Goal: Find contact information: Obtain details needed to contact an individual or organization

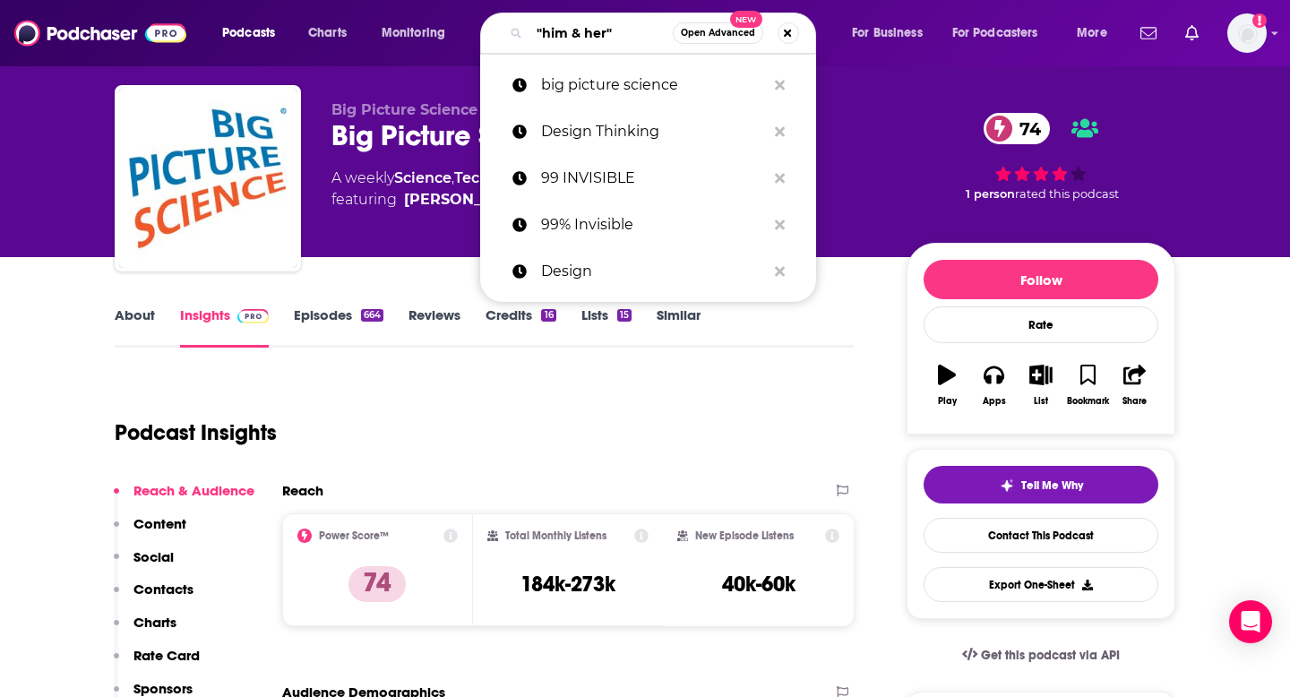
click at [559, 32] on input ""him & her"" at bounding box center [600, 33] width 143 height 29
click at [559, 31] on input ""him & her"" at bounding box center [600, 33] width 143 height 29
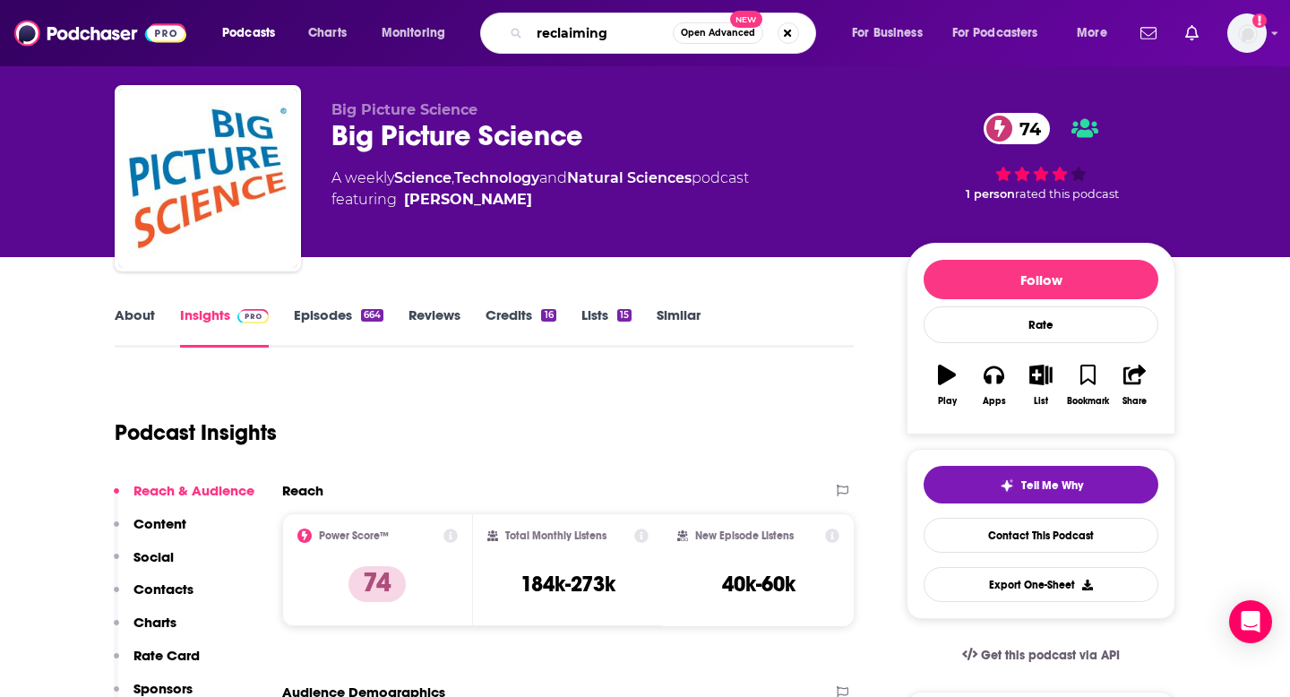
type input "reclaiming"
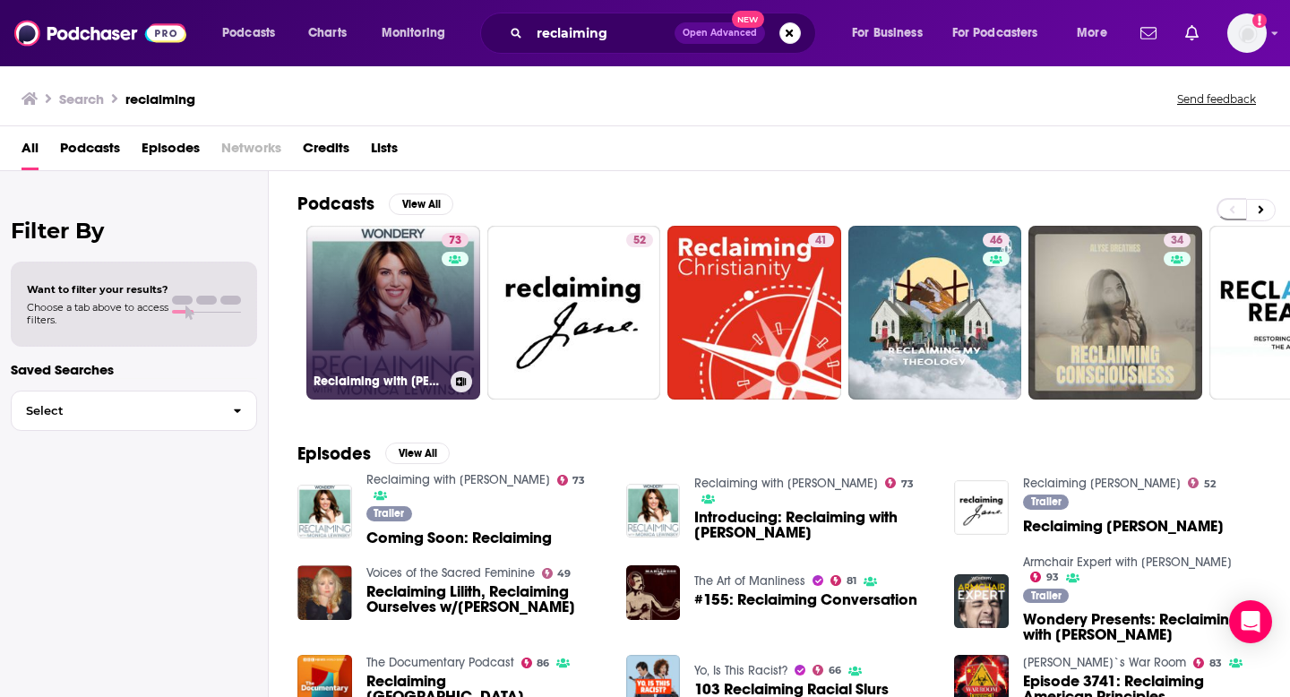
click at [357, 319] on link "73 Reclaiming with [PERSON_NAME]" at bounding box center [393, 313] width 174 height 174
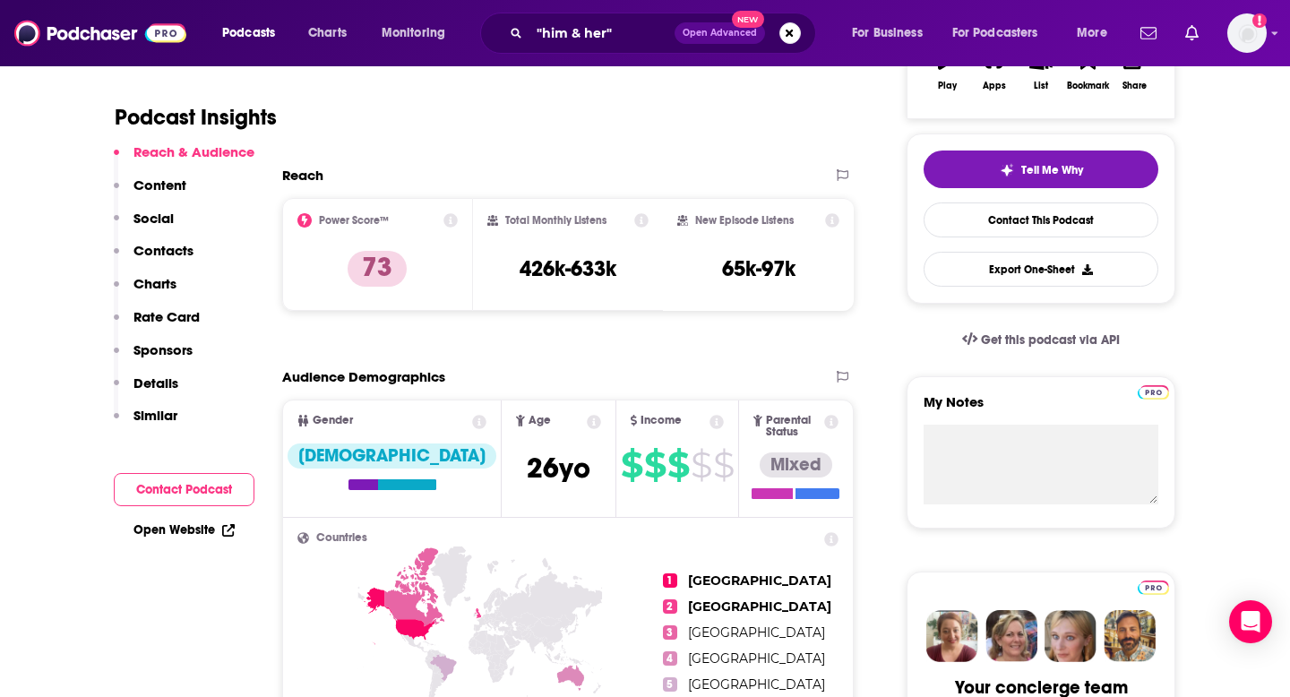
scroll to position [351, 0]
click at [171, 259] on p "Contacts" at bounding box center [163, 250] width 60 height 17
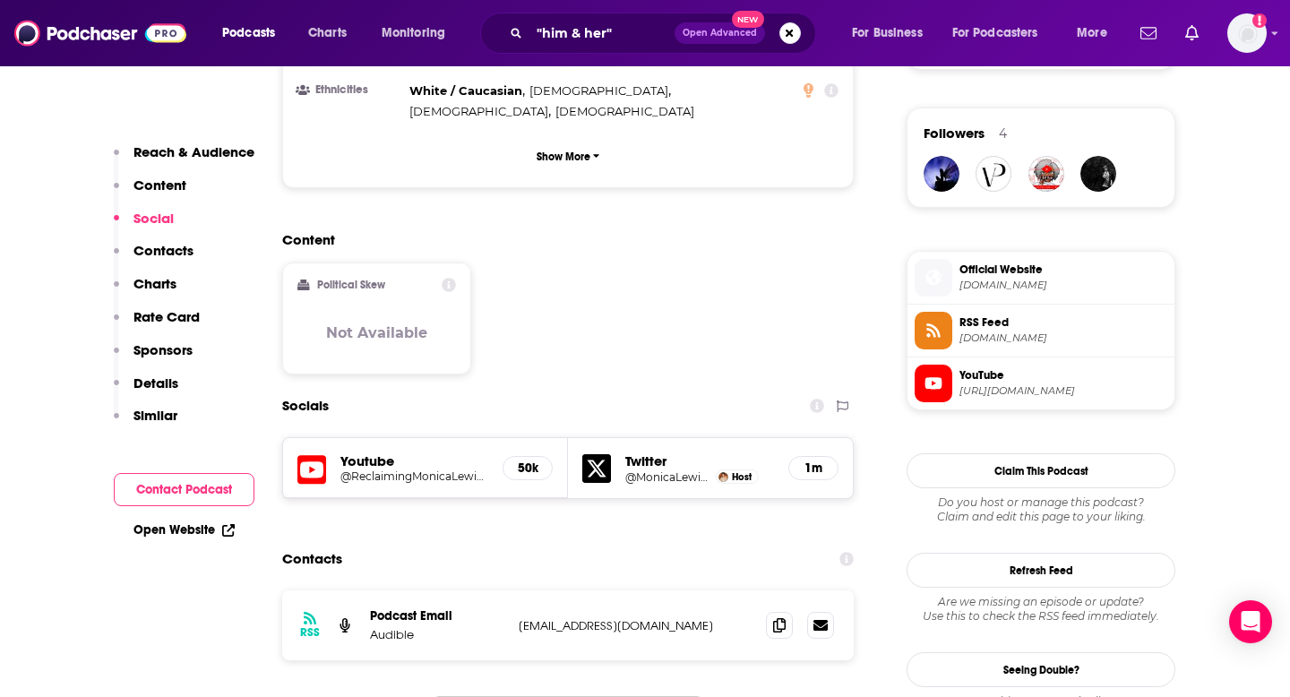
scroll to position [1285, 0]
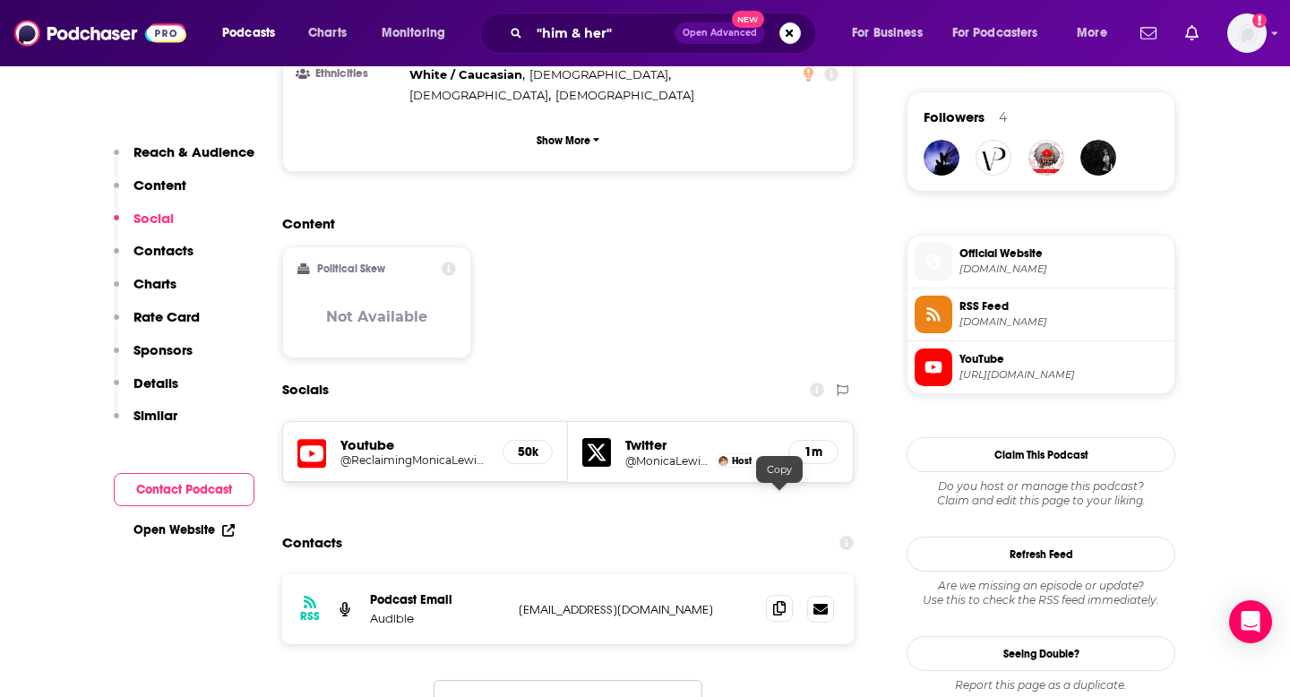
click at [774, 601] on icon at bounding box center [779, 608] width 13 height 14
click at [561, 37] on input ""him & her"" at bounding box center [601, 33] width 145 height 29
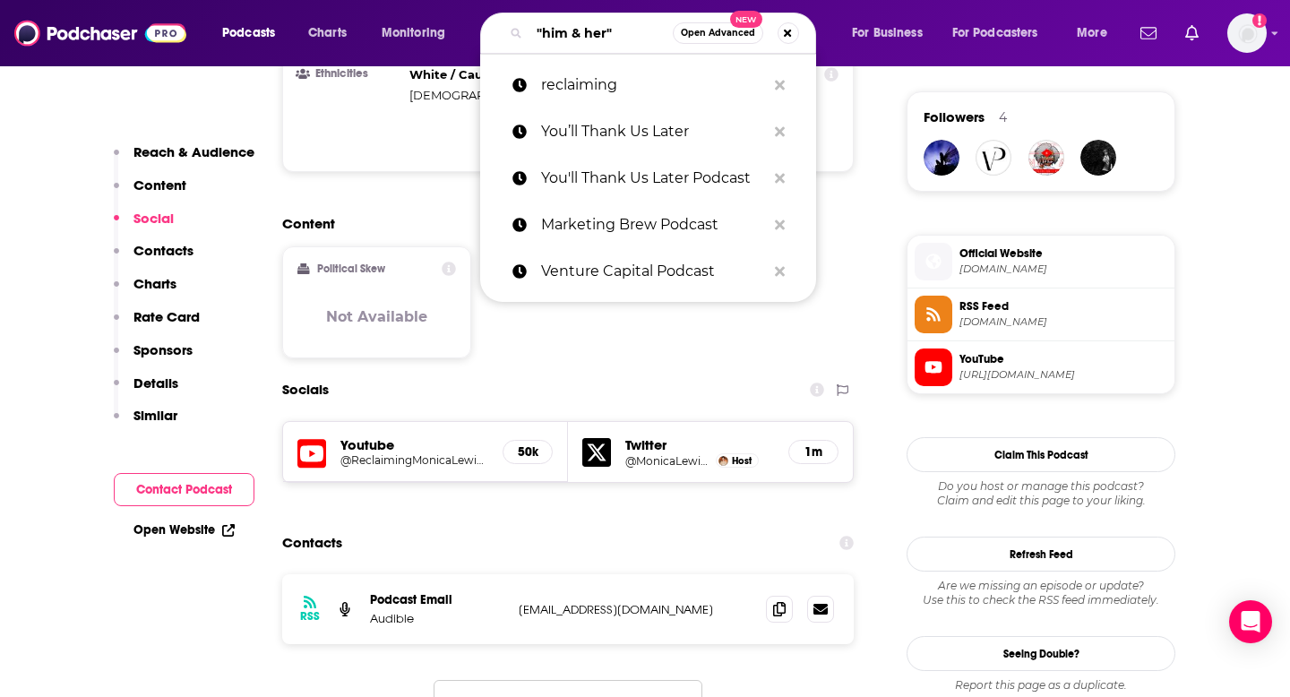
click at [561, 37] on input ""him & her"" at bounding box center [600, 33] width 143 height 29
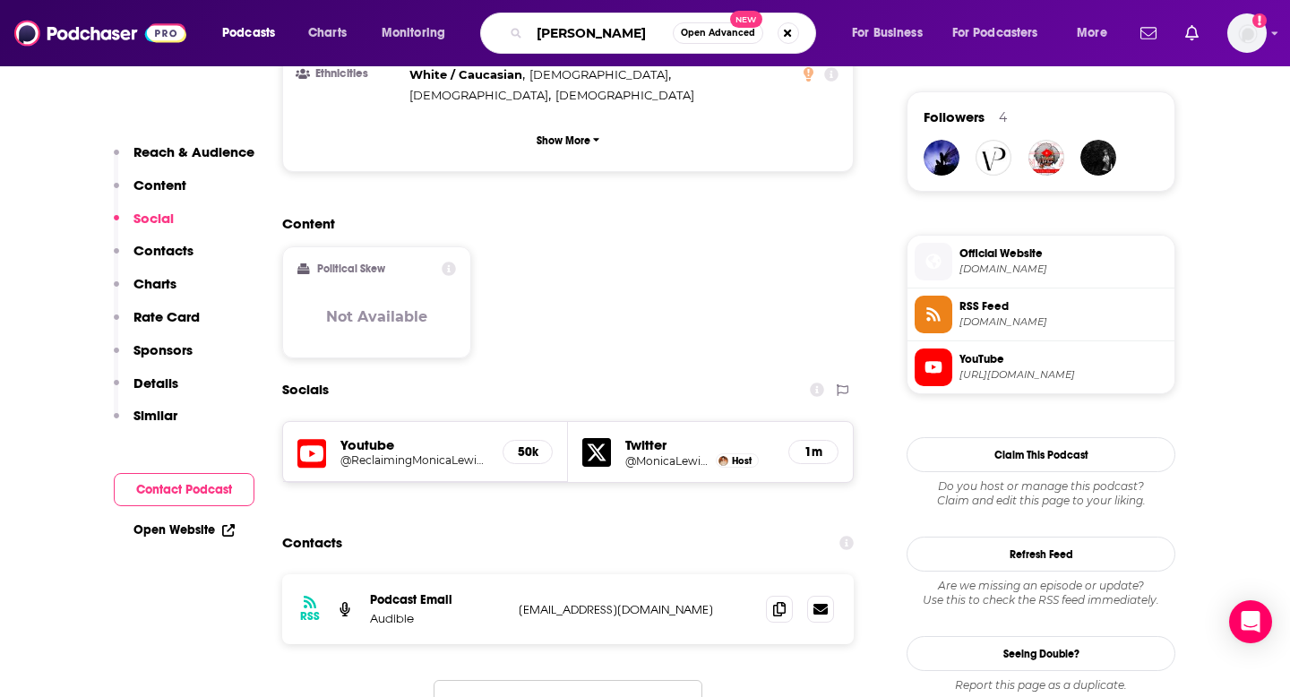
type input "[PERSON_NAME]"
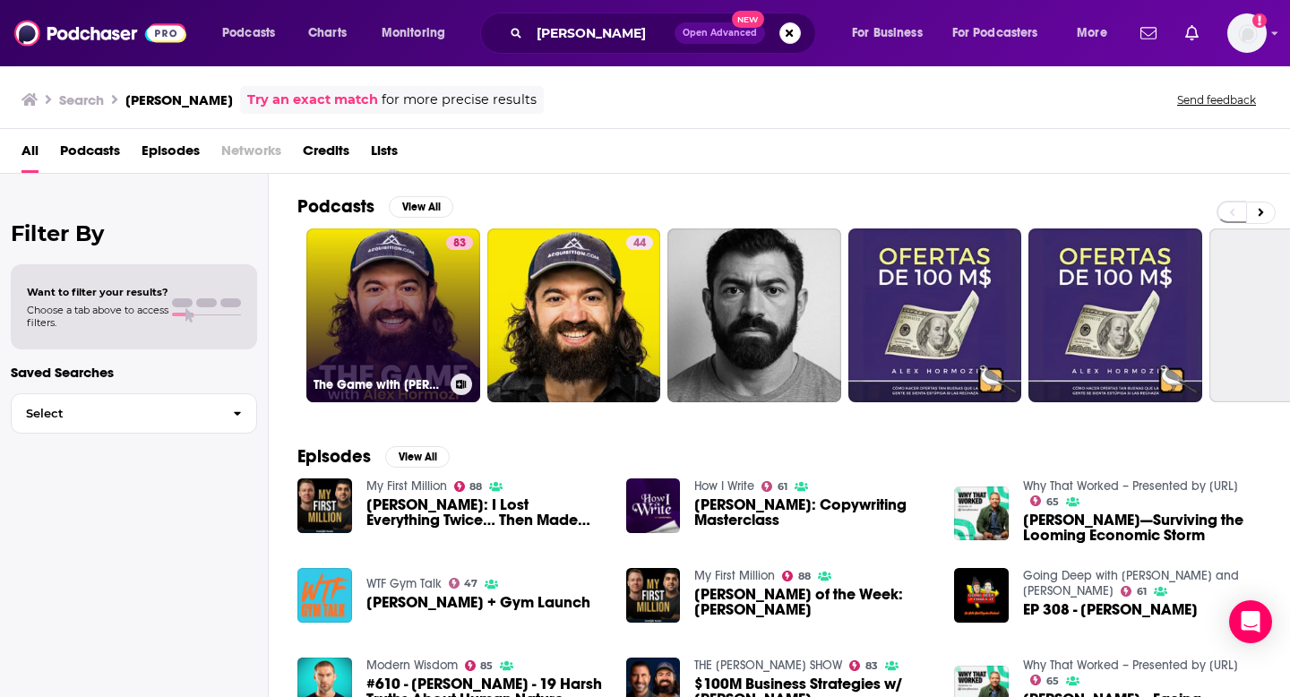
click at [431, 298] on link "83 The Game with [PERSON_NAME]" at bounding box center [393, 315] width 174 height 174
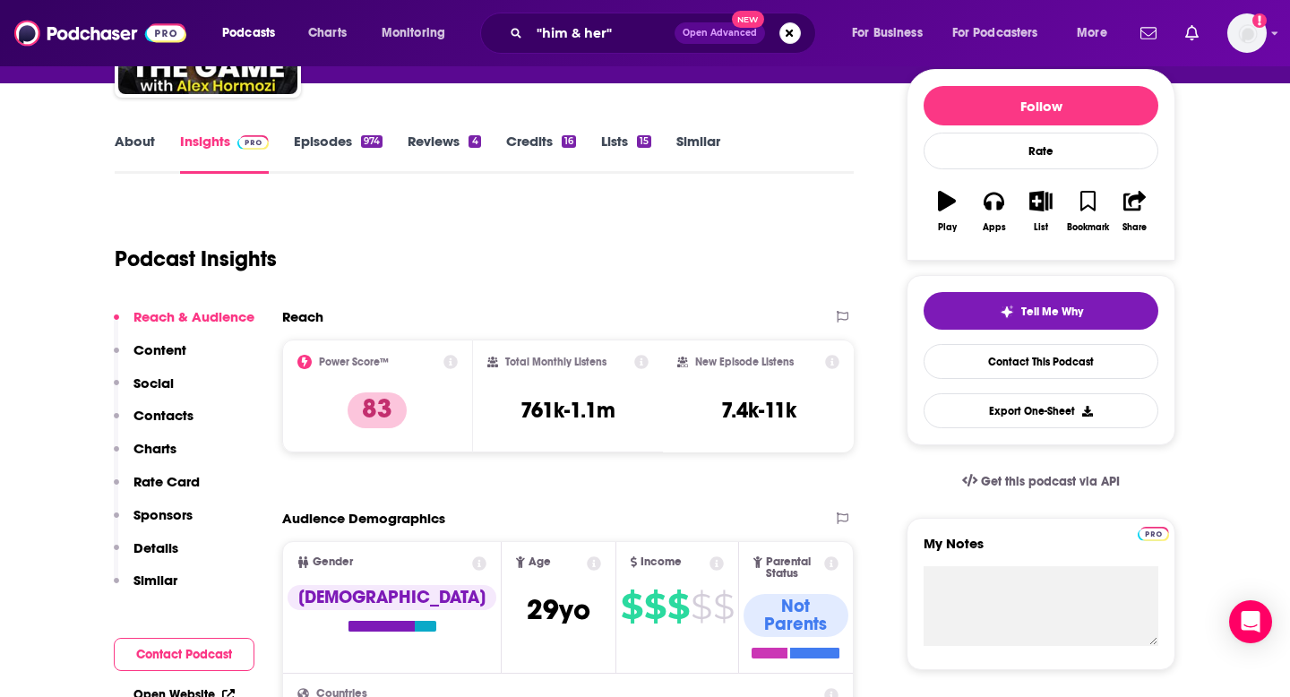
click at [167, 410] on p "Contacts" at bounding box center [163, 415] width 60 height 17
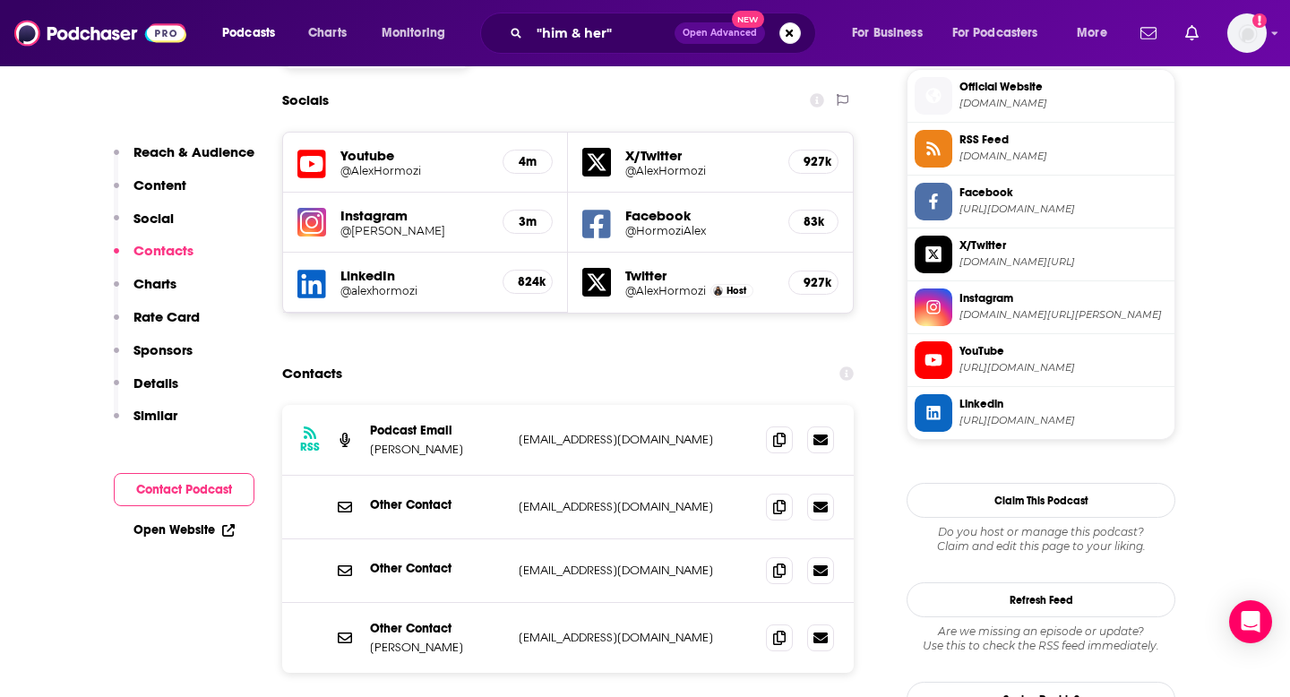
scroll to position [1619, 0]
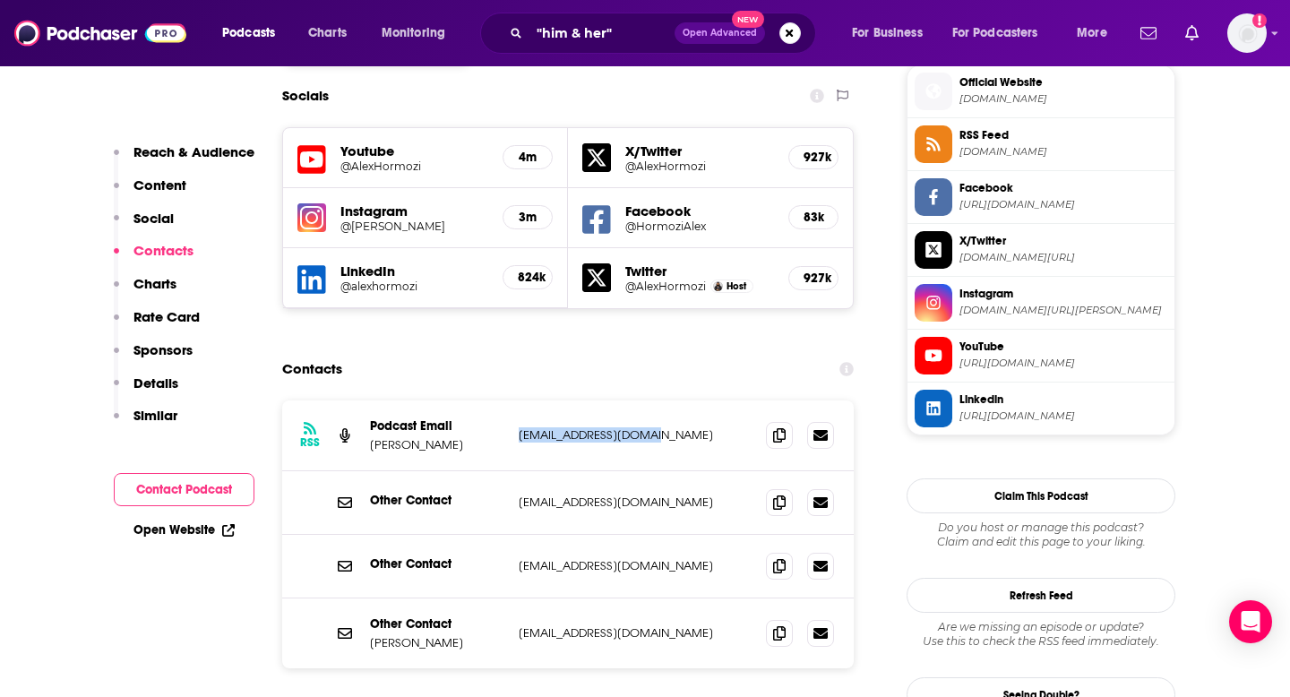
drag, startPoint x: 656, startPoint y: 334, endPoint x: 517, endPoint y: 336, distance: 138.8
click at [517, 400] on div "RSS Podcast Email [PERSON_NAME] [EMAIL_ADDRESS][DOMAIN_NAME] [EMAIL_ADDRESS][DO…" at bounding box center [567, 435] width 571 height 71
copy p "[EMAIL_ADDRESS][DOMAIN_NAME]"
click at [541, 20] on input ""him & her"" at bounding box center [601, 33] width 145 height 29
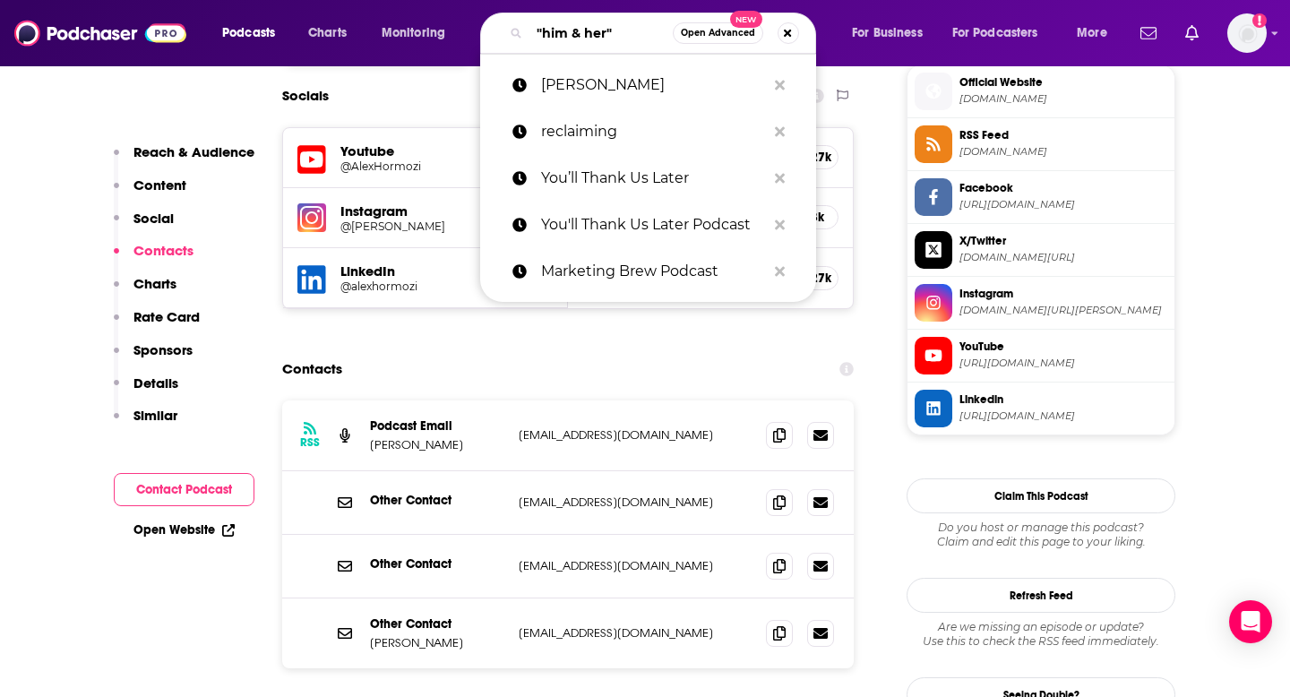
click at [541, 21] on input ""him & her"" at bounding box center [600, 33] width 143 height 29
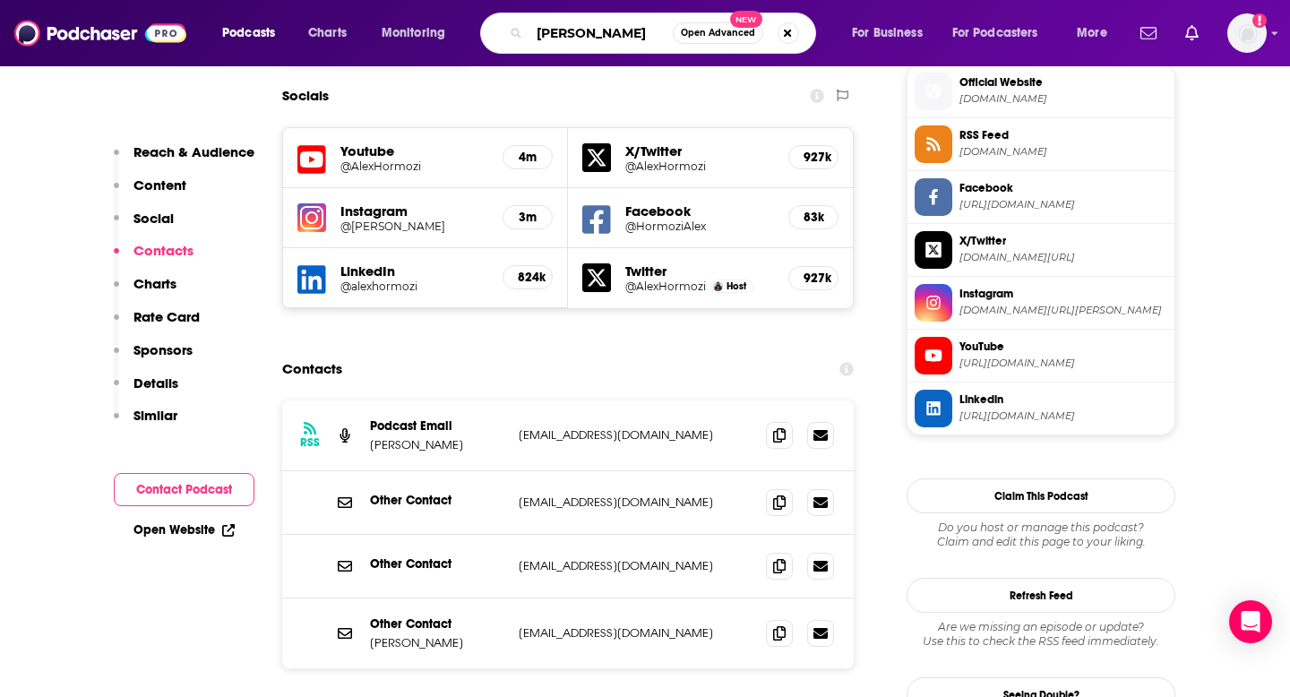
type input "[PERSON_NAME]"
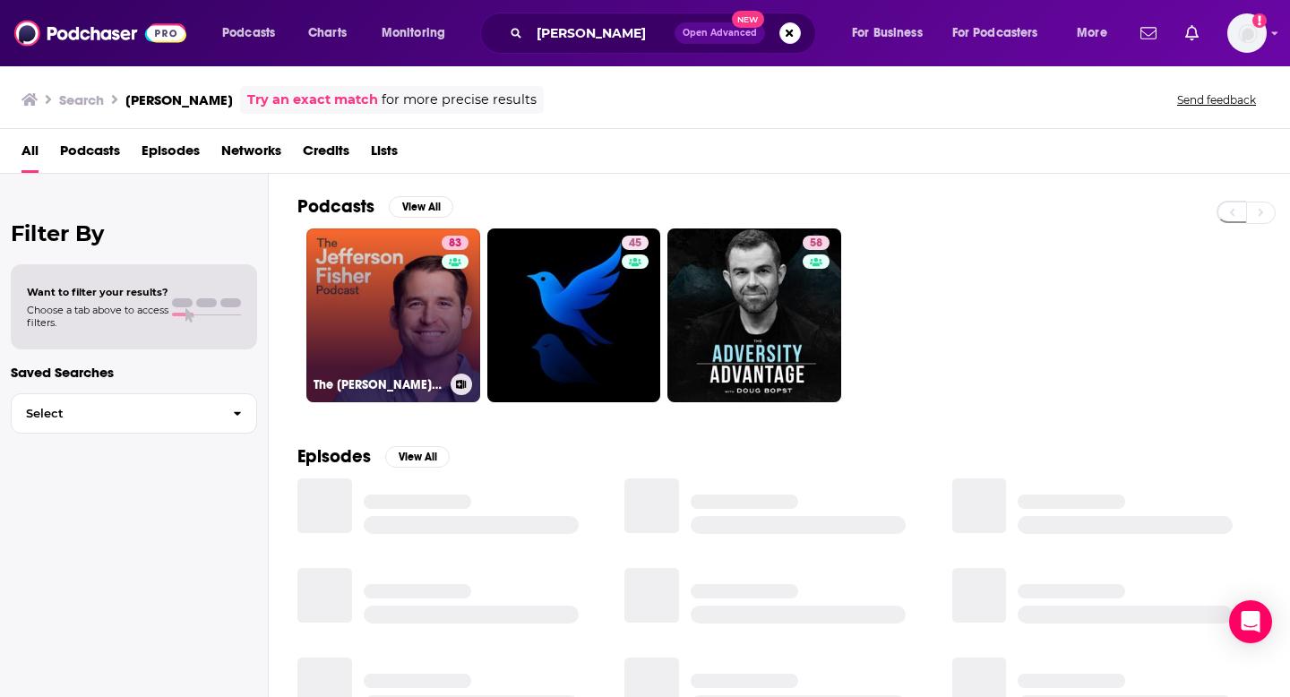
click at [344, 300] on link "83 The [PERSON_NAME] Podcast" at bounding box center [393, 315] width 174 height 174
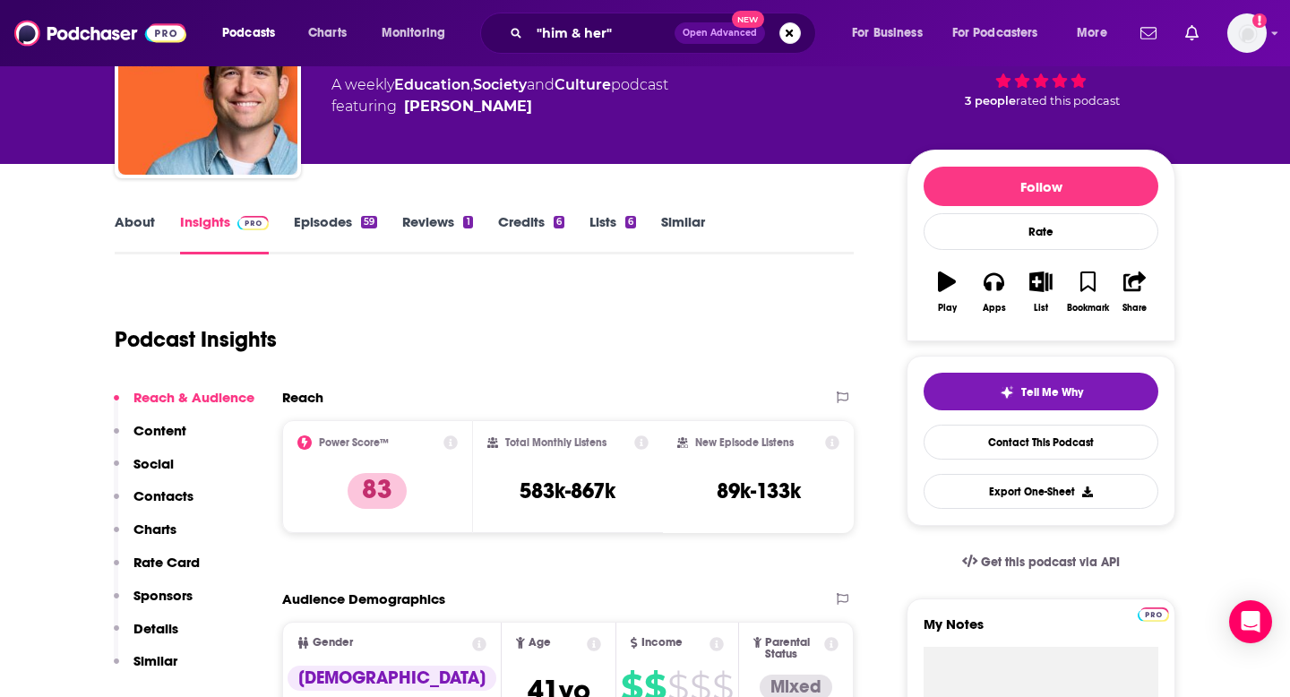
scroll to position [253, 0]
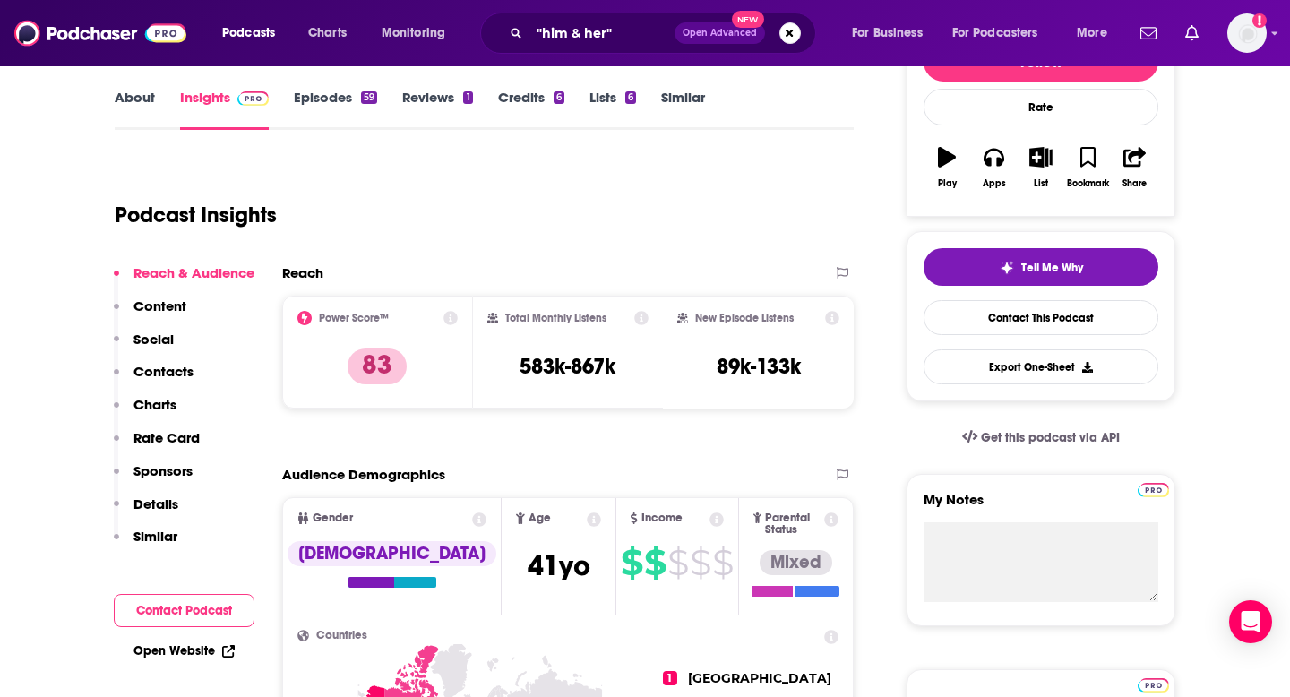
click at [154, 370] on p "Contacts" at bounding box center [163, 371] width 60 height 17
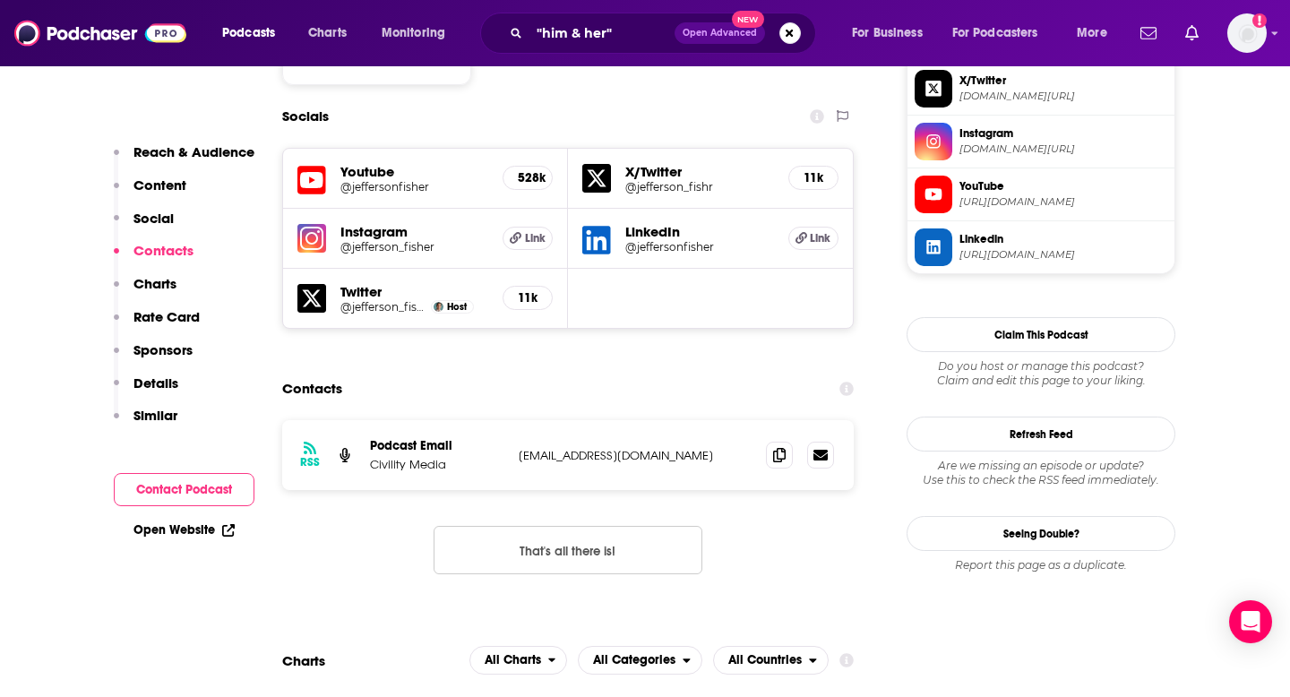
scroll to position [1599, 0]
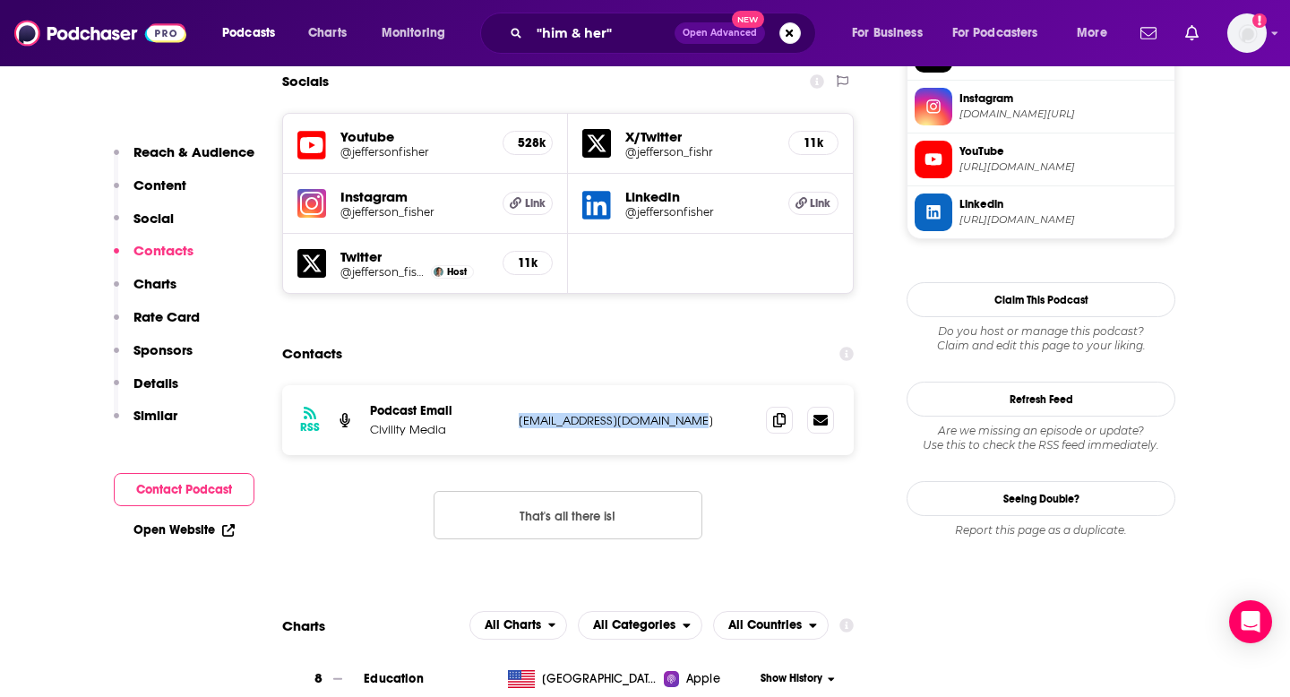
drag, startPoint x: 679, startPoint y: 335, endPoint x: 519, endPoint y: 333, distance: 160.3
click at [519, 413] on p "[EMAIL_ADDRESS][DOMAIN_NAME]" at bounding box center [635, 420] width 233 height 15
copy p "[EMAIL_ADDRESS][DOMAIN_NAME]"
click at [566, 36] on input ""him & her"" at bounding box center [601, 33] width 145 height 29
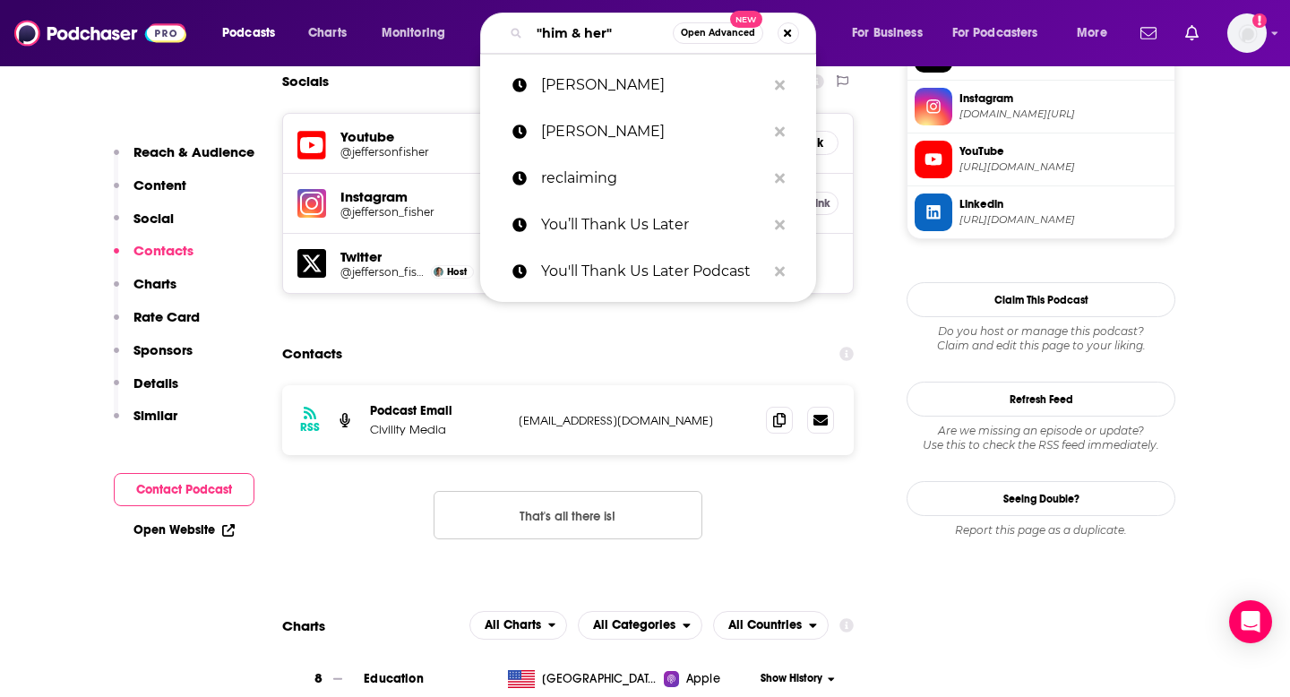
click at [566, 36] on input ""him & her"" at bounding box center [600, 33] width 143 height 29
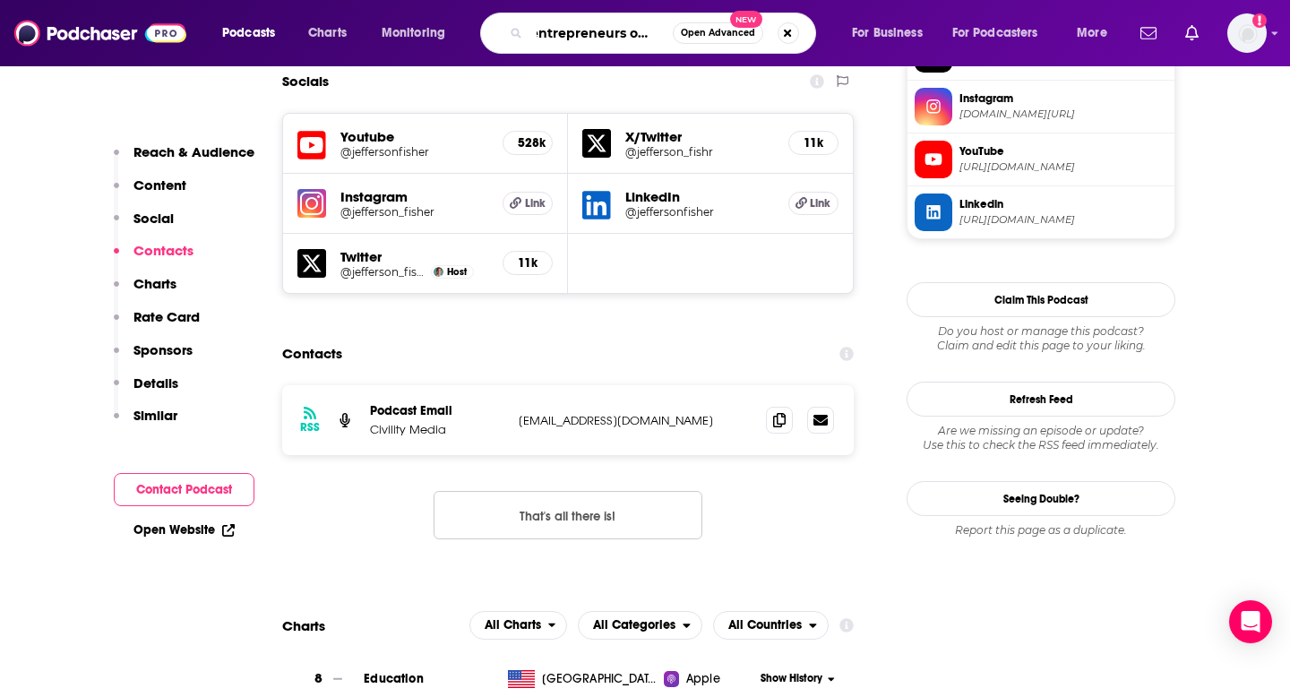
type input "entrepreneurs on fire"
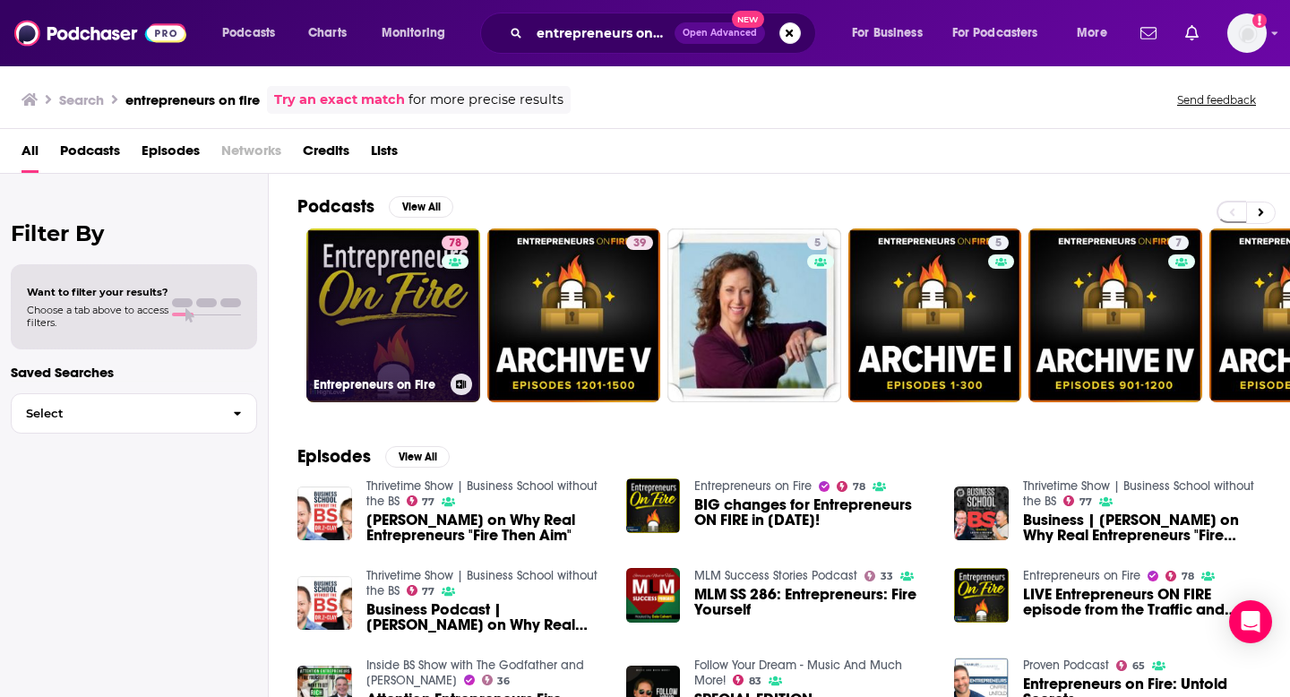
click at [386, 304] on link "78 Entrepreneurs on Fire" at bounding box center [393, 315] width 174 height 174
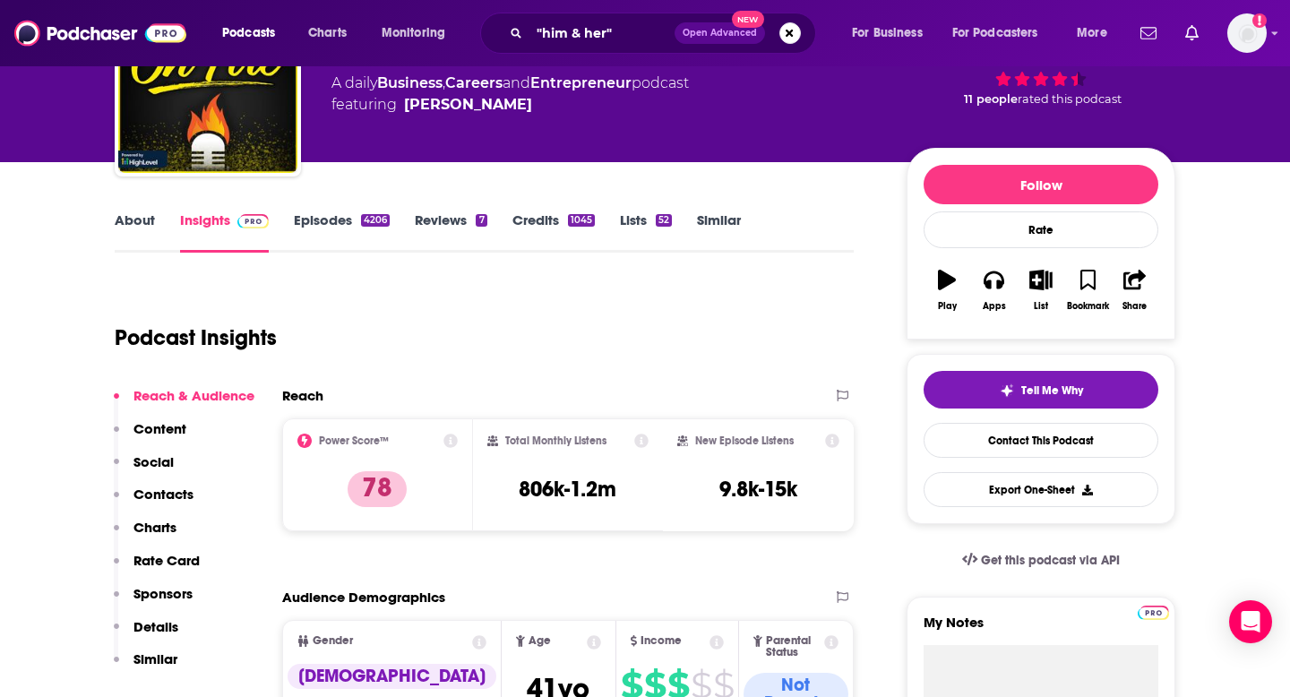
click at [183, 497] on p "Contacts" at bounding box center [163, 493] width 60 height 17
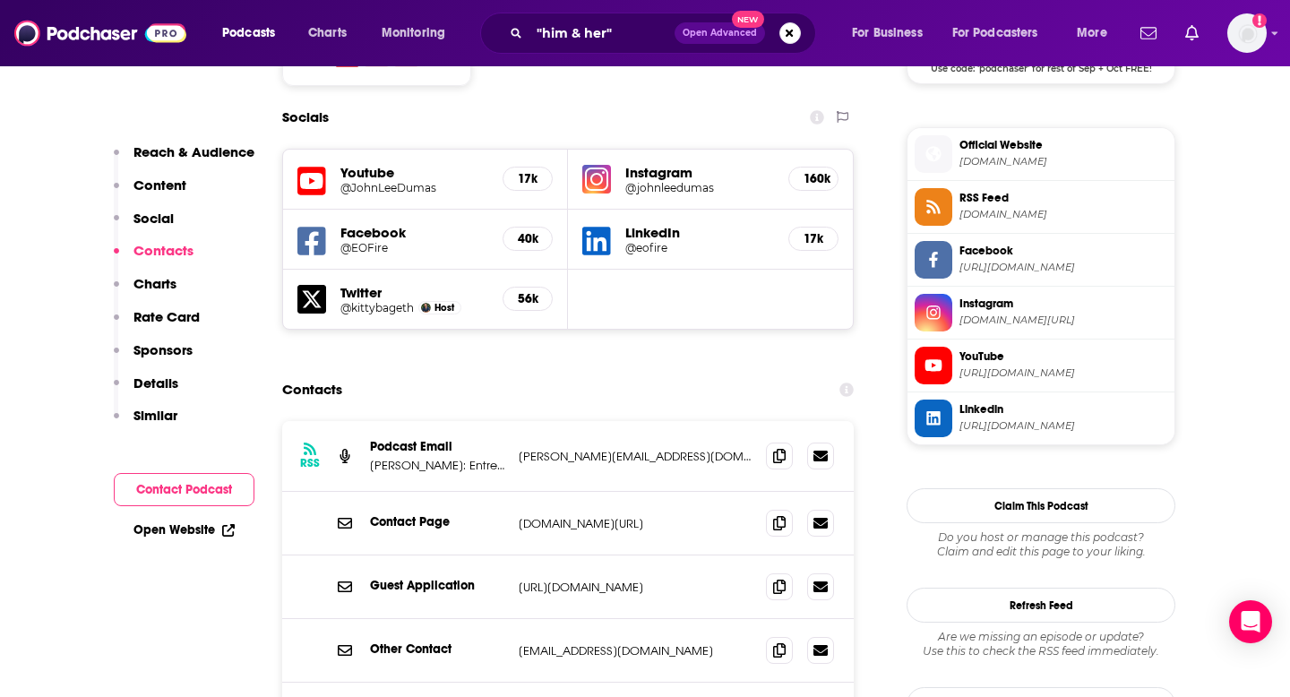
scroll to position [1558, 0]
click at [782, 447] on icon at bounding box center [779, 454] width 13 height 14
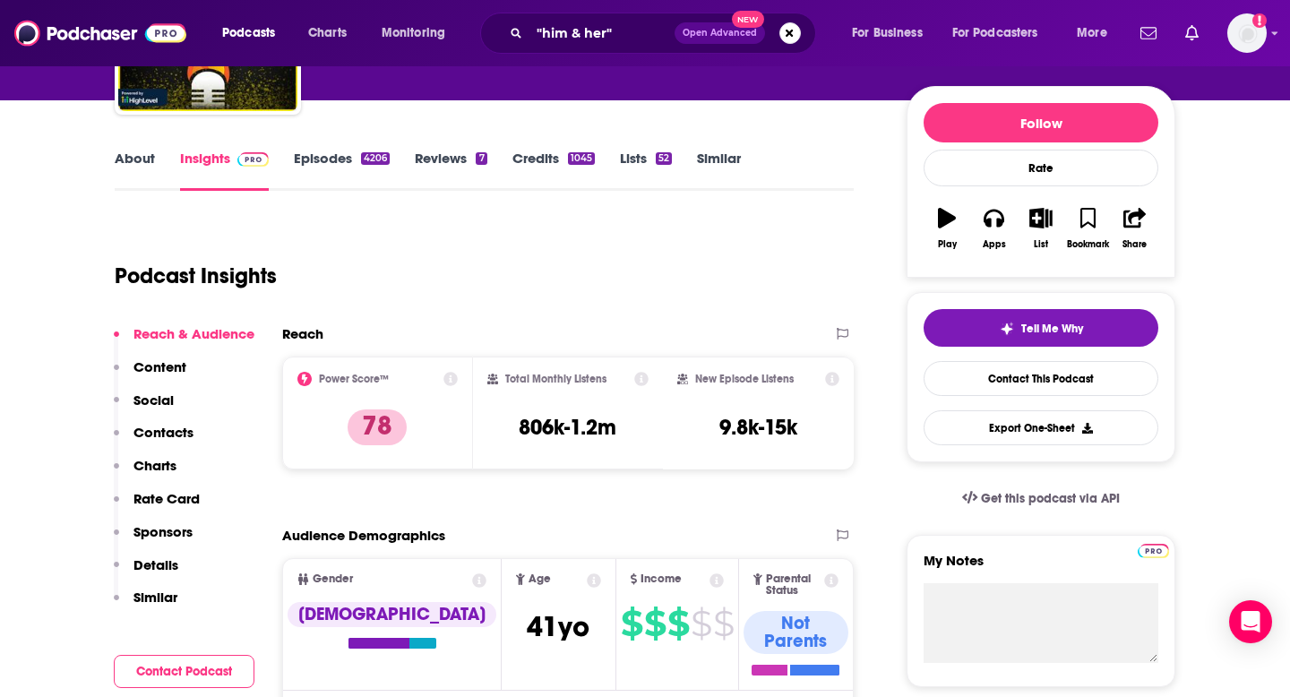
scroll to position [0, 0]
